Goal: Information Seeking & Learning: Learn about a topic

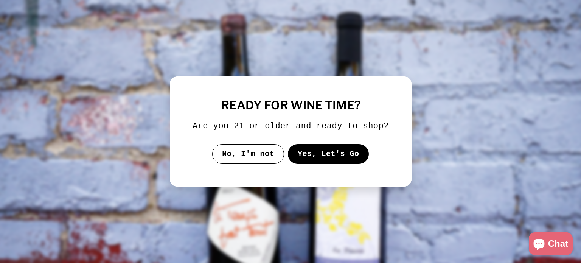
click at [313, 156] on button "Yes, Let's Go" at bounding box center [328, 154] width 81 height 20
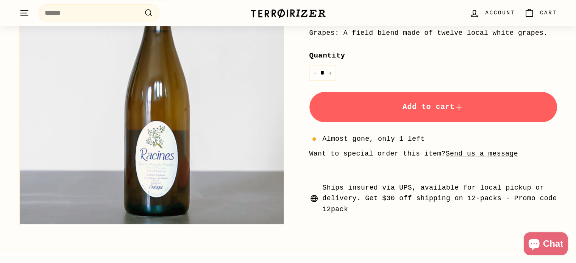
scroll to position [227, 0]
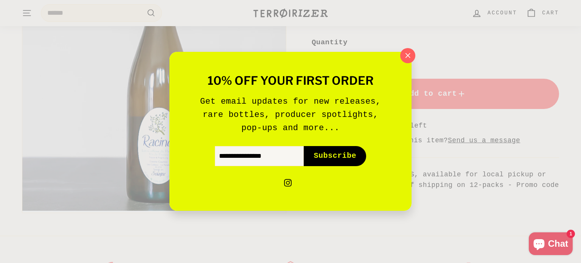
click at [401, 54] on button ""Close (esc)"" at bounding box center [407, 55] width 15 height 15
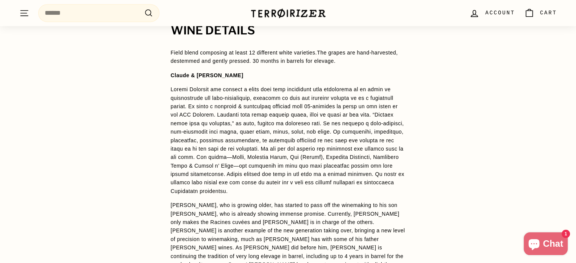
scroll to position [568, 0]
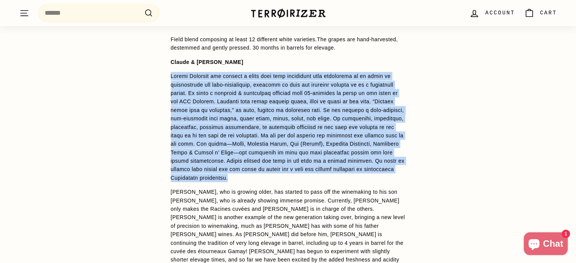
drag, startPoint x: 168, startPoint y: 75, endPoint x: 311, endPoint y: 174, distance: 174.6
click at [311, 174] on div "WINE DETAILS Field blend composing at least 12 different white varieties. The g…" at bounding box center [288, 184] width 265 height 347
click at [312, 177] on p at bounding box center [288, 127] width 235 height 110
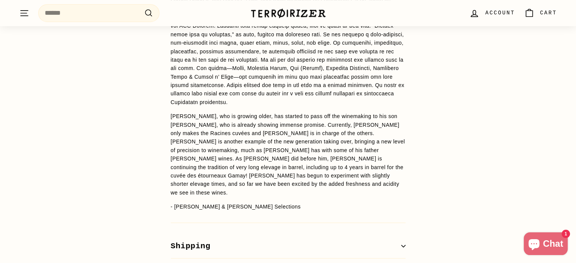
scroll to position [681, 0]
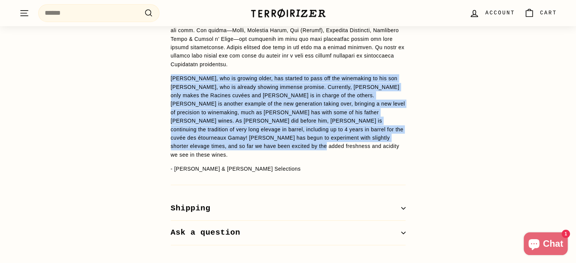
drag, startPoint x: 184, startPoint y: 191, endPoint x: 388, endPoint y: 139, distance: 210.6
click at [388, 139] on div "WINE DETAILS Field blend composing at least 12 different white varieties. The g…" at bounding box center [288, 70] width 265 height 347
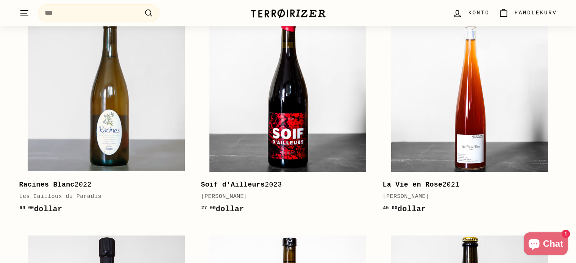
scroll to position [984, 0]
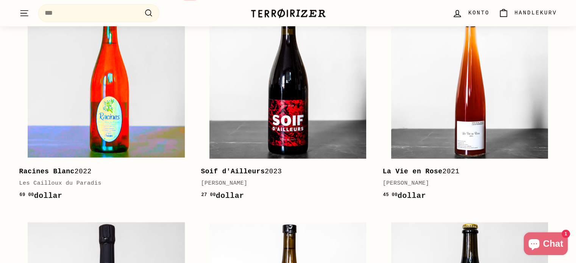
click at [89, 99] on img at bounding box center [106, 80] width 157 height 157
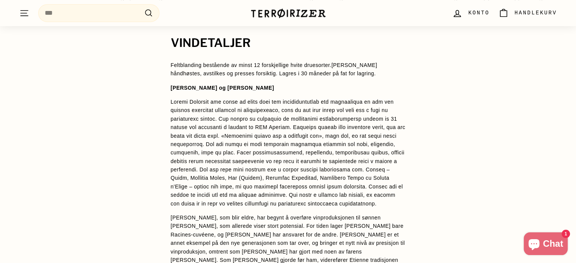
scroll to position [530, 0]
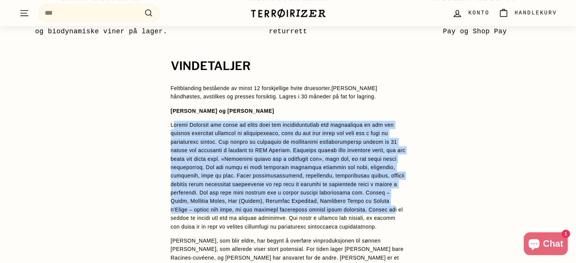
drag, startPoint x: 172, startPoint y: 115, endPoint x: 394, endPoint y: 201, distance: 238.0
click at [394, 201] on font at bounding box center [288, 176] width 235 height 108
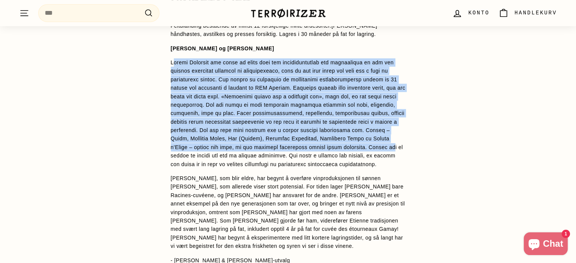
scroll to position [605, 0]
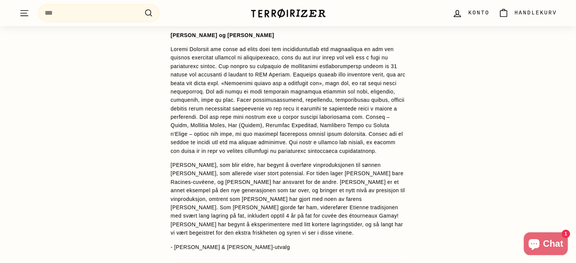
click at [181, 136] on font at bounding box center [288, 100] width 235 height 108
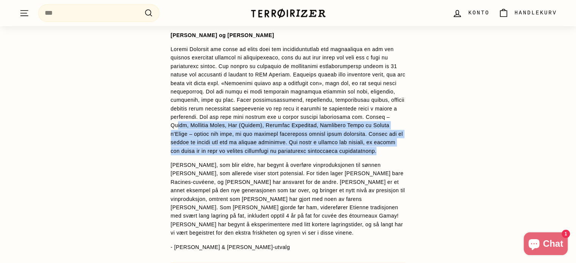
drag, startPoint x: 176, startPoint y: 114, endPoint x: 402, endPoint y: 138, distance: 226.4
click at [402, 138] on p at bounding box center [288, 100] width 235 height 110
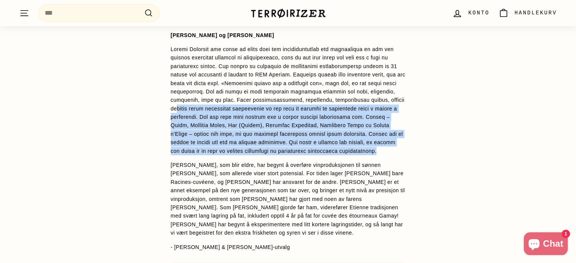
drag, startPoint x: 400, startPoint y: 139, endPoint x: 174, endPoint y: 98, distance: 229.6
click at [174, 98] on p at bounding box center [288, 100] width 235 height 110
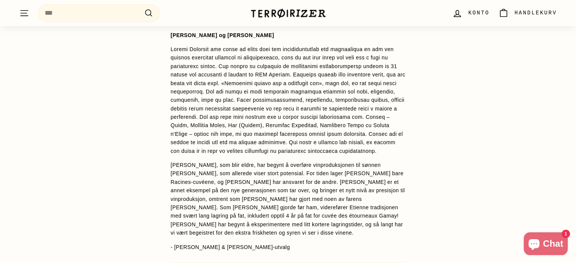
click at [151, 98] on div "VINDETALJER Feltblanding bestående av minst 12 forskjellige hvite druesorter. […" at bounding box center [288, 153] width 576 height 339
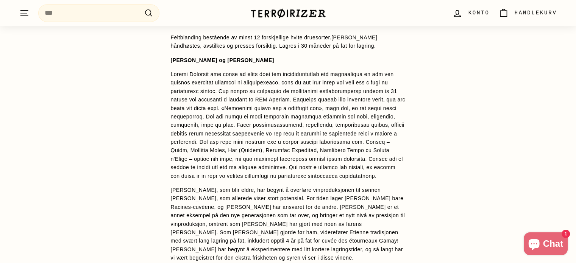
scroll to position [568, 0]
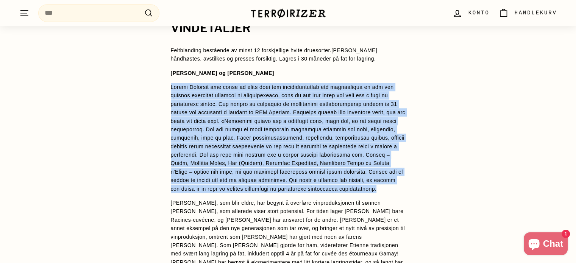
drag, startPoint x: 170, startPoint y: 72, endPoint x: 403, endPoint y: 177, distance: 255.8
click at [403, 177] on p at bounding box center [288, 138] width 235 height 110
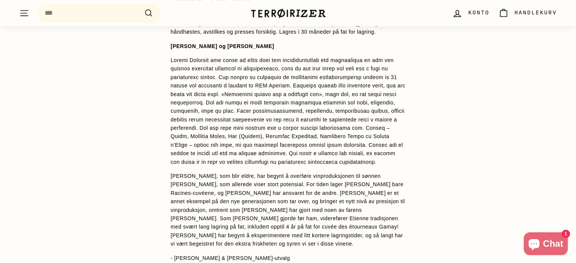
scroll to position [643, 0]
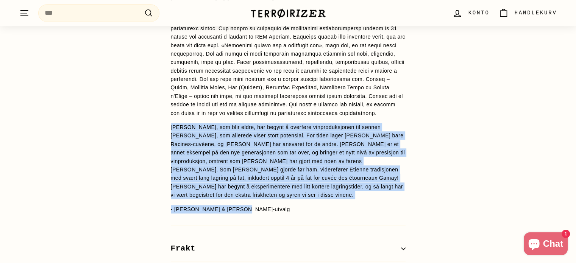
drag, startPoint x: 168, startPoint y: 115, endPoint x: 256, endPoint y: 183, distance: 111.4
click at [256, 183] on div "VINDETALJER Feltblanding bestående av minst 12 forskjellige hvite druesorter. […" at bounding box center [288, 115] width 265 height 339
click at [255, 205] on p "- [PERSON_NAME] & [PERSON_NAME]-utvalg" at bounding box center [288, 209] width 235 height 8
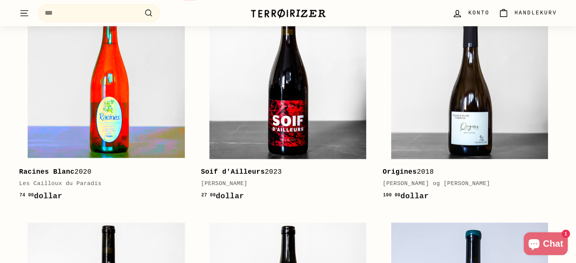
scroll to position [984, 0]
click at [127, 111] on img at bounding box center [106, 80] width 157 height 157
click at [95, 93] on img at bounding box center [106, 80] width 157 height 157
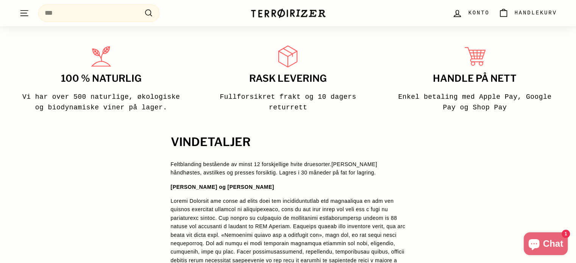
scroll to position [454, 0]
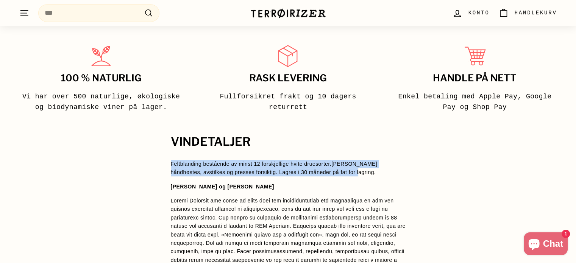
drag, startPoint x: 169, startPoint y: 150, endPoint x: 356, endPoint y: 160, distance: 188.0
click at [352, 160] on p "Feltblanding bestående av minst 12 forskjellige hvite druesorter. [PERSON_NAME]…" at bounding box center [288, 168] width 235 height 17
drag, startPoint x: 174, startPoint y: 154, endPoint x: 344, endPoint y: 160, distance: 169.3
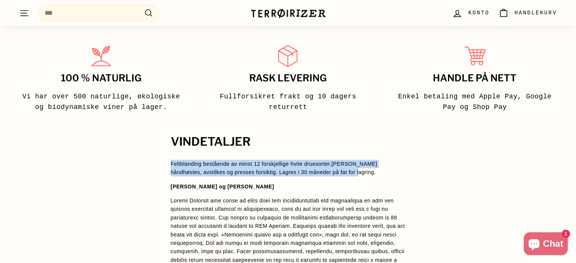
click at [341, 160] on p "Feltblanding bestående av minst 12 forskjellige hvite druesorter. Druene håndhø…" at bounding box center [288, 168] width 235 height 17
drag, startPoint x: 341, startPoint y: 160, endPoint x: 171, endPoint y: 154, distance: 170.1
click at [171, 160] on p "Feltblanding bestående av minst 12 forskjellige hvite druesorter. Druene håndhø…" at bounding box center [288, 168] width 235 height 17
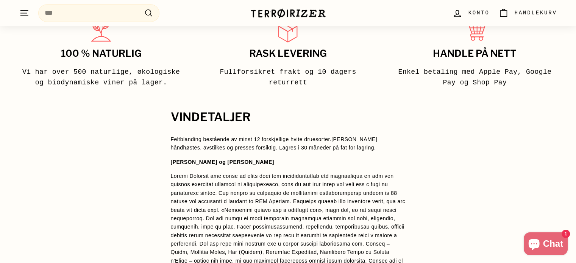
scroll to position [492, 0]
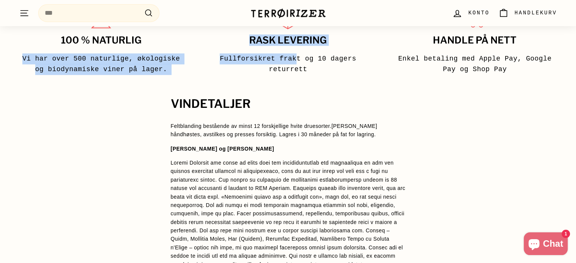
drag, startPoint x: 21, startPoint y: 46, endPoint x: 277, endPoint y: 62, distance: 255.9
click at [277, 62] on div "100 % naturlig Vi har over 500 naturlige, økologiske og biodynamiske viner på l…" at bounding box center [288, 44] width 560 height 78
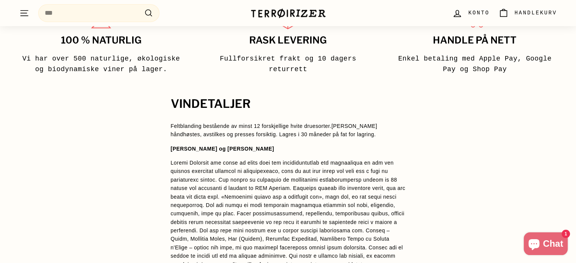
click at [279, 67] on div "Rask levering Fullforsikret frakt og 10 dagers returrett" at bounding box center [288, 44] width 187 height 78
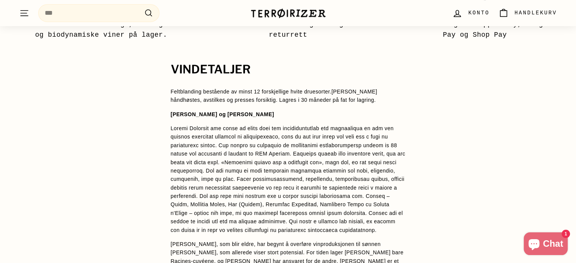
scroll to position [530, 0]
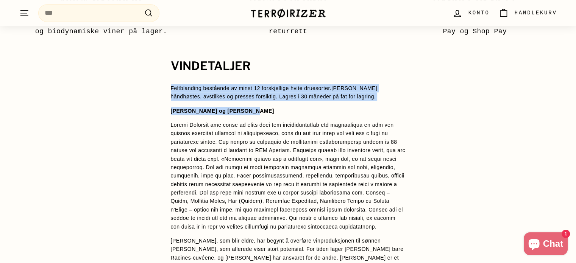
drag, startPoint x: 167, startPoint y: 78, endPoint x: 340, endPoint y: 92, distance: 173.5
click at [340, 92] on div "VINDETALJER Feltblanding bestående av minst 12 forskjellige hvite druesorter. […" at bounding box center [288, 229] width 265 height 339
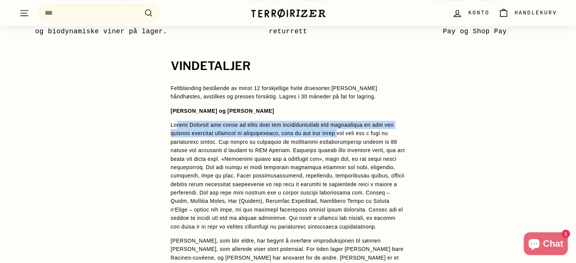
drag, startPoint x: 176, startPoint y: 112, endPoint x: 341, endPoint y: 119, distance: 165.9
click at [341, 122] on font at bounding box center [288, 176] width 235 height 108
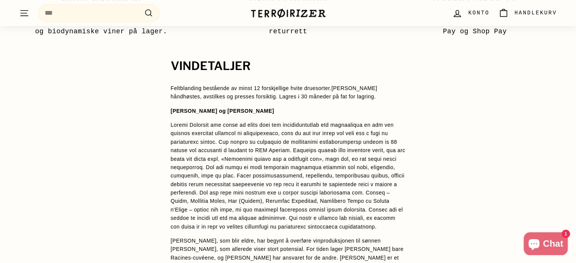
click at [329, 130] on font at bounding box center [288, 176] width 235 height 108
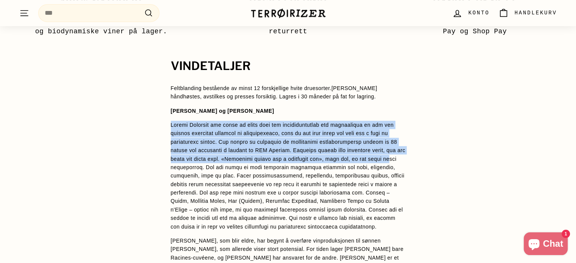
drag, startPoint x: 167, startPoint y: 112, endPoint x: 370, endPoint y: 148, distance: 206.4
click at [370, 148] on div "VINDETALJER Feltblanding bestående av minst 12 forskjellige hvite druesorter. […" at bounding box center [288, 229] width 265 height 339
click at [161, 152] on div "VINDETALJER Feltblanding bestående av minst 12 forskjellige hvite druesorter. […" at bounding box center [288, 229] width 265 height 339
click at [162, 151] on div "VINDETALJER Feltblanding bestående av minst 12 forskjellige hvite druesorter. […" at bounding box center [288, 229] width 265 height 339
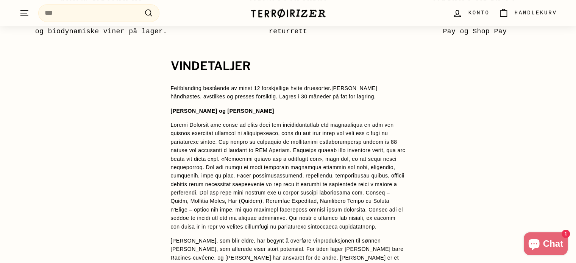
click at [210, 157] on font at bounding box center [288, 176] width 235 height 108
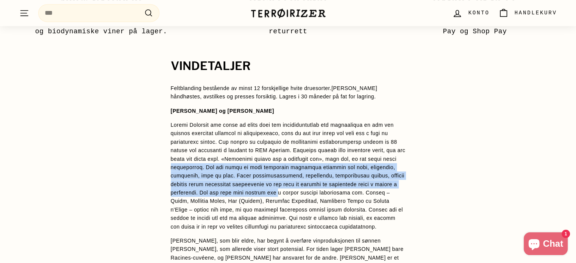
drag, startPoint x: 172, startPoint y: 158, endPoint x: 282, endPoint y: 180, distance: 111.9
click at [281, 180] on div "VINDETALJER Feltblanding bestående av minst 12 forskjellige hvite druesorter. […" at bounding box center [288, 229] width 265 height 339
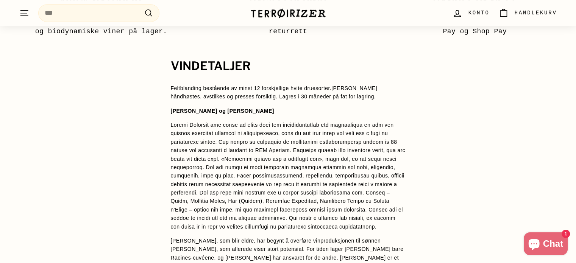
click at [166, 193] on div "VINDETALJER Feltblanding bestående av minst 12 forskjellige hvite druesorter. […" at bounding box center [288, 229] width 265 height 339
drag, startPoint x: 164, startPoint y: 190, endPoint x: 275, endPoint y: 186, distance: 111.3
click at [275, 186] on div "VINDETALJER Feltblanding bestående av minst 12 forskjellige hvite druesorter. […" at bounding box center [288, 229] width 265 height 339
click at [262, 193] on font at bounding box center [288, 176] width 235 height 108
click at [238, 198] on font at bounding box center [288, 176] width 235 height 108
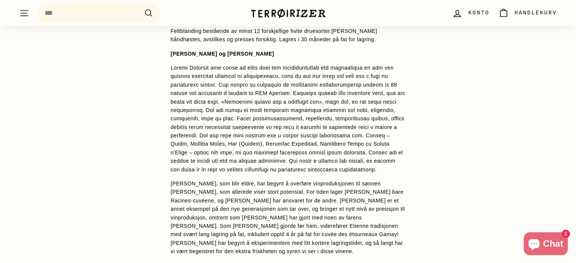
scroll to position [605, 0]
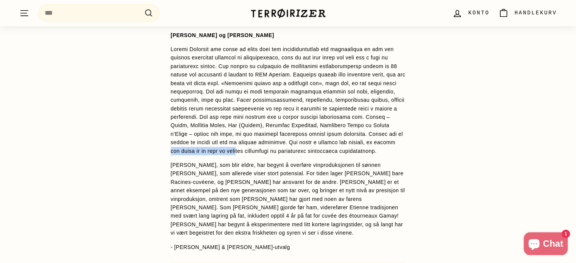
drag, startPoint x: 167, startPoint y: 139, endPoint x: 240, endPoint y: 142, distance: 72.7
click at [240, 142] on div "VINDETALJER Feltblanding bestående av minst 12 forskjellige hvite druesorter. […" at bounding box center [288, 153] width 265 height 339
click at [168, 157] on div "VINDETALJER Feltblanding bestående av minst 12 forskjellige hvite druesorter. […" at bounding box center [288, 153] width 265 height 339
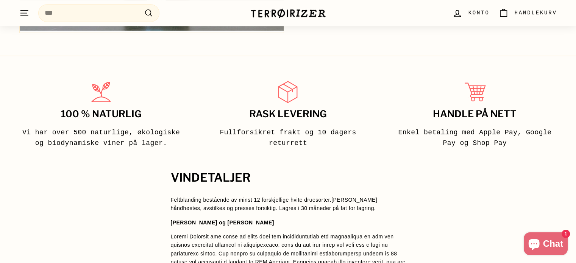
scroll to position [416, 0]
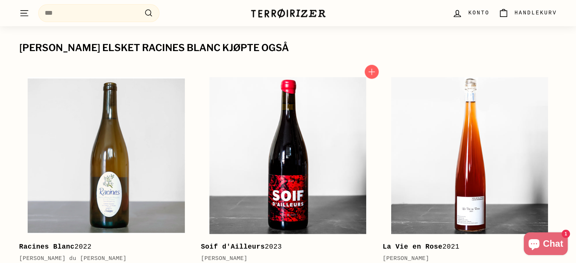
scroll to position [946, 0]
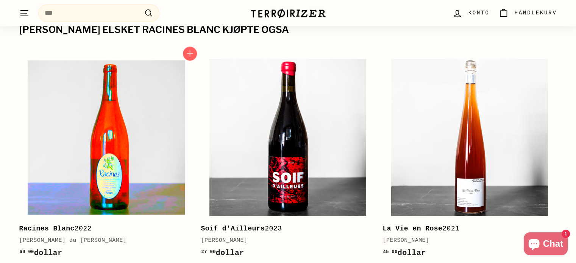
click at [143, 129] on img at bounding box center [106, 137] width 157 height 157
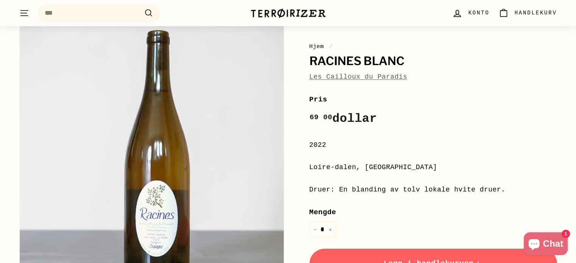
scroll to position [38, 0]
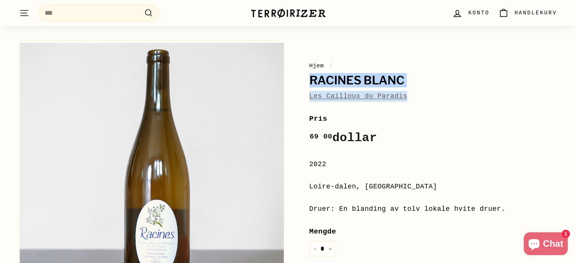
drag, startPoint x: 406, startPoint y: 96, endPoint x: 310, endPoint y: 80, distance: 98.2
click at [310, 80] on div "Hjem / Racines Blanc Les Cailloux du Paradis" at bounding box center [432, 81] width 247 height 40
